Goal: Navigation & Orientation: Find specific page/section

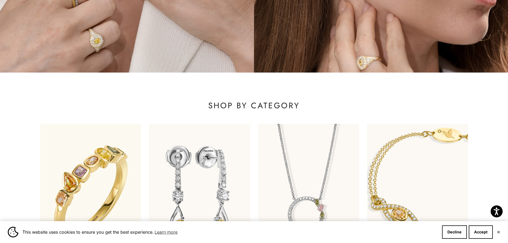
scroll to position [240, 0]
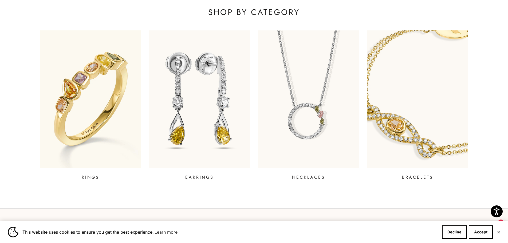
click at [406, 84] on img at bounding box center [417, 99] width 121 height 165
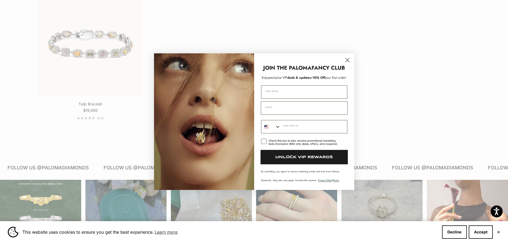
scroll to position [534, 0]
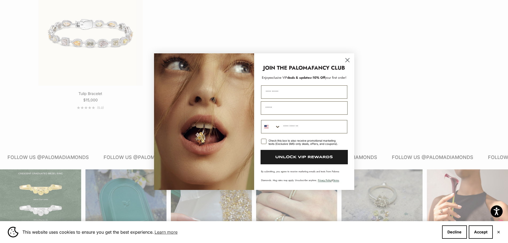
click at [348, 61] on icon "Close dialog" at bounding box center [348, 60] width 4 height 4
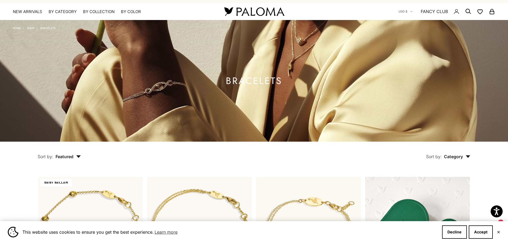
scroll to position [0, 0]
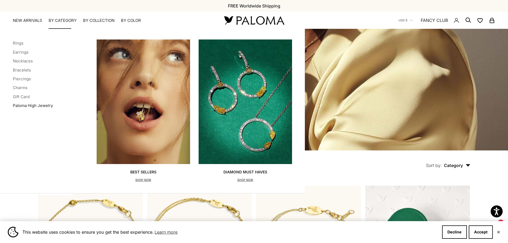
click at [29, 104] on link "Paloma High Jewelry" at bounding box center [33, 105] width 40 height 5
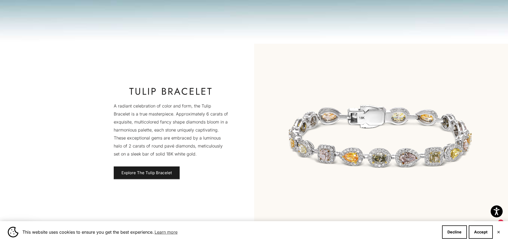
scroll to position [214, 0]
